Goal: Task Accomplishment & Management: Complete application form

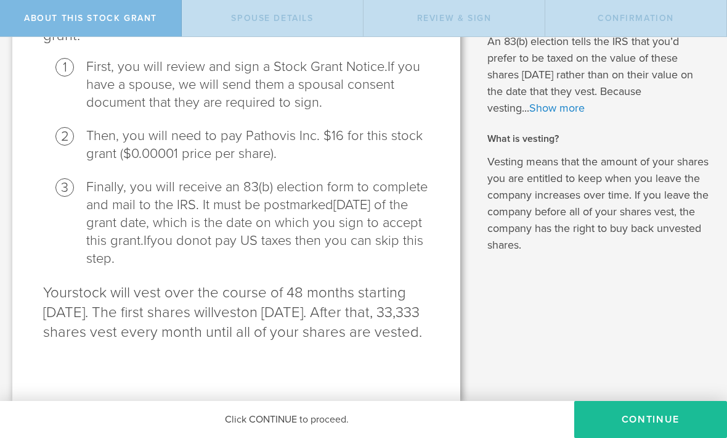
scroll to position [202, 0]
click at [641, 420] on button "CONTINUE" at bounding box center [651, 419] width 153 height 37
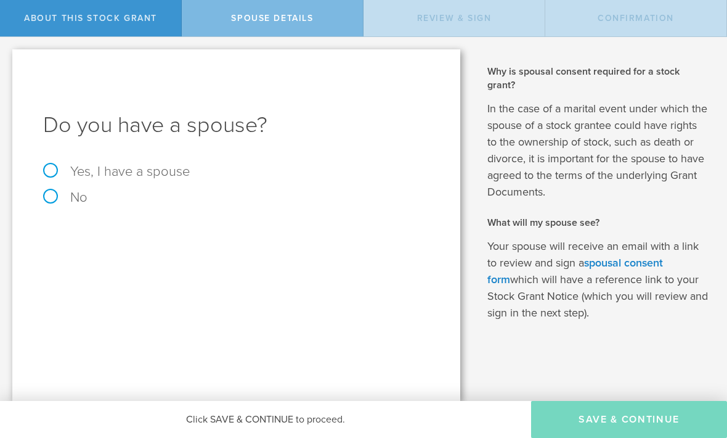
scroll to position [0, 0]
click at [49, 193] on label "No" at bounding box center [236, 197] width 387 height 14
click at [8, 57] on input "No" at bounding box center [4, 47] width 8 height 20
radio input "true"
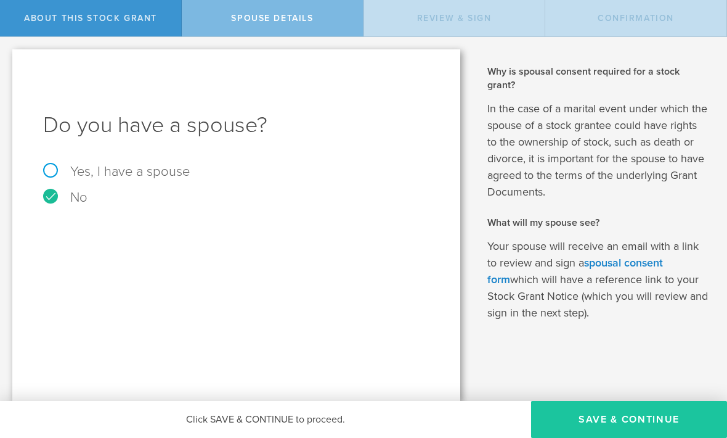
click at [637, 415] on button "Save & Continue" at bounding box center [629, 419] width 196 height 37
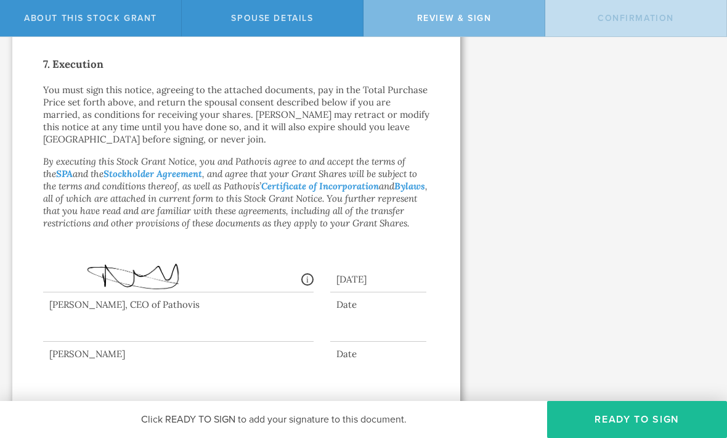
scroll to position [1002, 0]
click at [89, 319] on div at bounding box center [178, 317] width 271 height 49
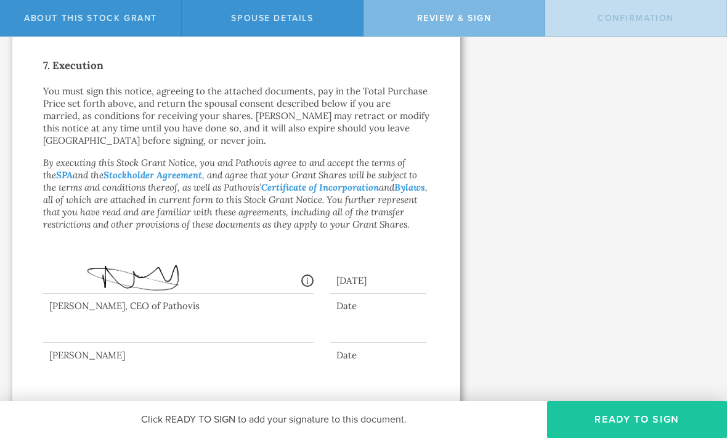
click at [647, 403] on button "Ready to Sign" at bounding box center [637, 419] width 180 height 37
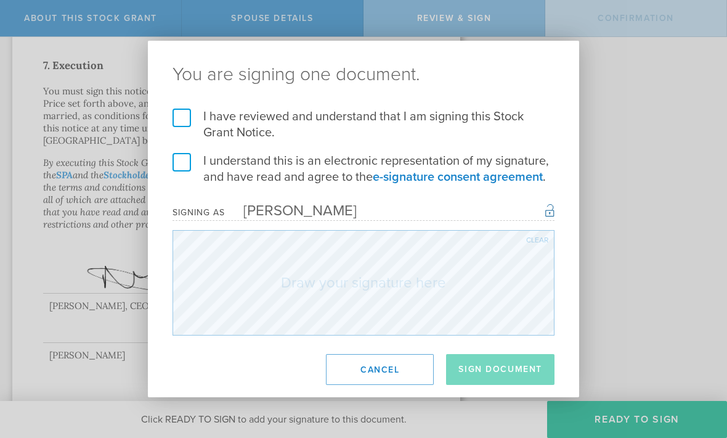
click at [192, 115] on label "I have reviewed and understand that I am signing this Stock Grant Notice." at bounding box center [364, 124] width 382 height 32
click at [0, 0] on input "I have reviewed and understand that I am signing this Stock Grant Notice." at bounding box center [0, 0] width 0 height 0
click at [187, 158] on label "I understand this is an electronic representation of my signature, and have rea…" at bounding box center [364, 169] width 382 height 32
click at [0, 0] on input "I understand this is an electronic representation of my signature, and have rea…" at bounding box center [0, 0] width 0 height 0
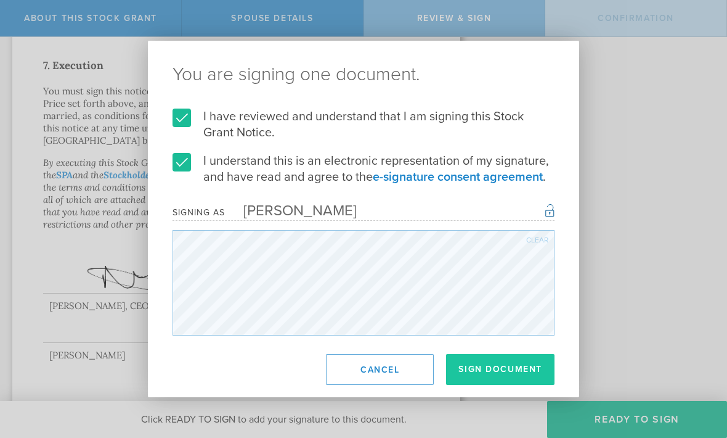
click at [494, 371] on button "Sign Document" at bounding box center [500, 369] width 108 height 31
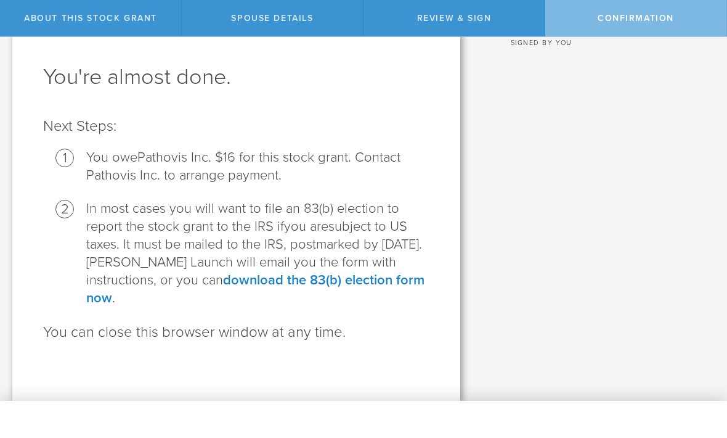
scroll to position [48, 0]
click at [278, 285] on link "download the 83(b) election form now" at bounding box center [255, 289] width 338 height 34
click at [325, 276] on link "download the 83(b) election form now" at bounding box center [255, 289] width 338 height 34
